Goal: Register for event/course

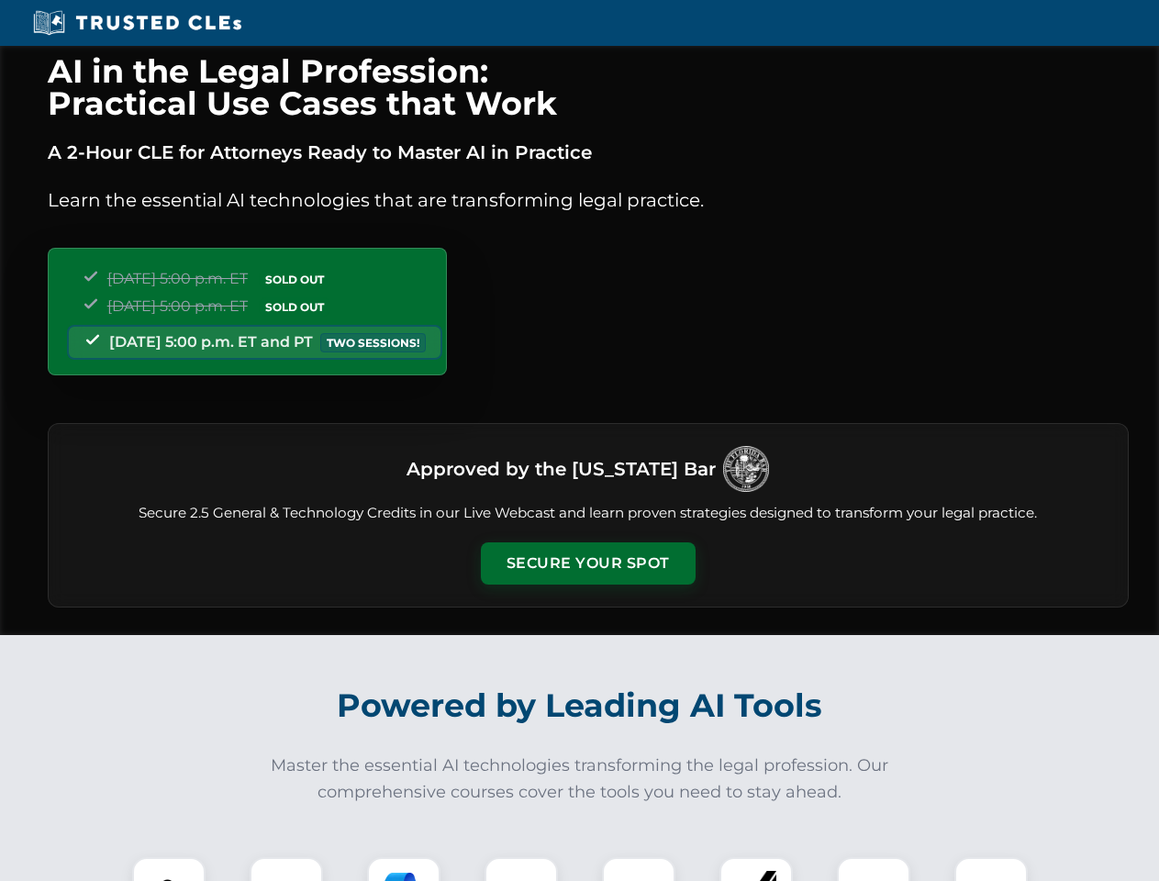
click at [587, 563] on button "Secure Your Spot" at bounding box center [588, 563] width 215 height 42
click at [169, 869] on img at bounding box center [168, 893] width 53 height 53
